Goal: Submit feedback/report problem

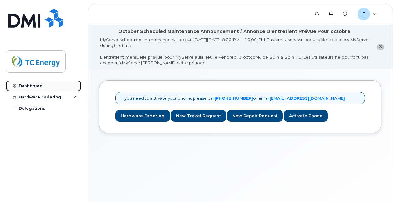
click at [36, 85] on div "Dashboard" at bounding box center [31, 85] width 24 height 5
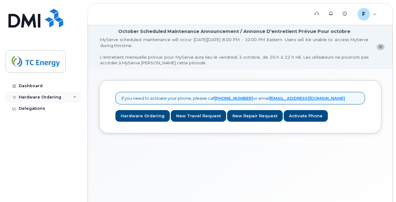
click at [74, 96] on icon at bounding box center [74, 96] width 3 height 3
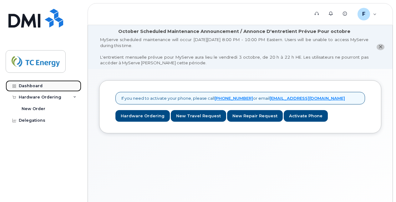
click at [23, 87] on div "Dashboard" at bounding box center [31, 85] width 24 height 5
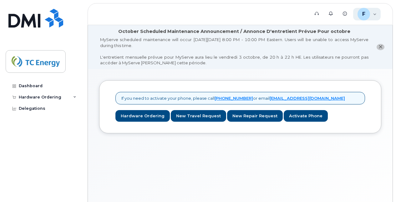
click at [378, 12] on div "F fadi_touma@tcenergy.com Employee" at bounding box center [367, 14] width 28 height 13
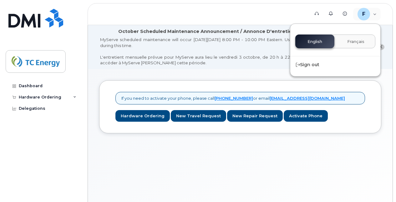
click at [224, 43] on div "MyServe scheduled maintenance will occur on Friday October 3rd, 8:00 PM - 10:00…" at bounding box center [234, 51] width 269 height 29
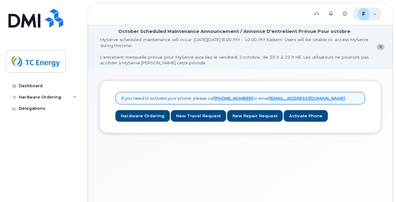
click at [373, 13] on div "F fadi_touma@tcenergy.com Employee" at bounding box center [367, 14] width 28 height 13
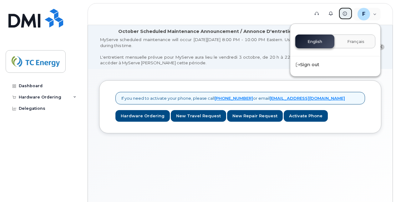
click at [346, 11] on link "Knowledge Base" at bounding box center [346, 13] width 14 height 13
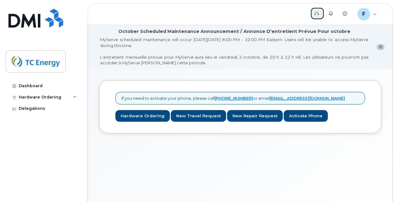
click at [318, 10] on link "Support" at bounding box center [318, 13] width 14 height 13
click at [76, 96] on icon at bounding box center [74, 96] width 3 height 3
